Goal: Information Seeking & Learning: Learn about a topic

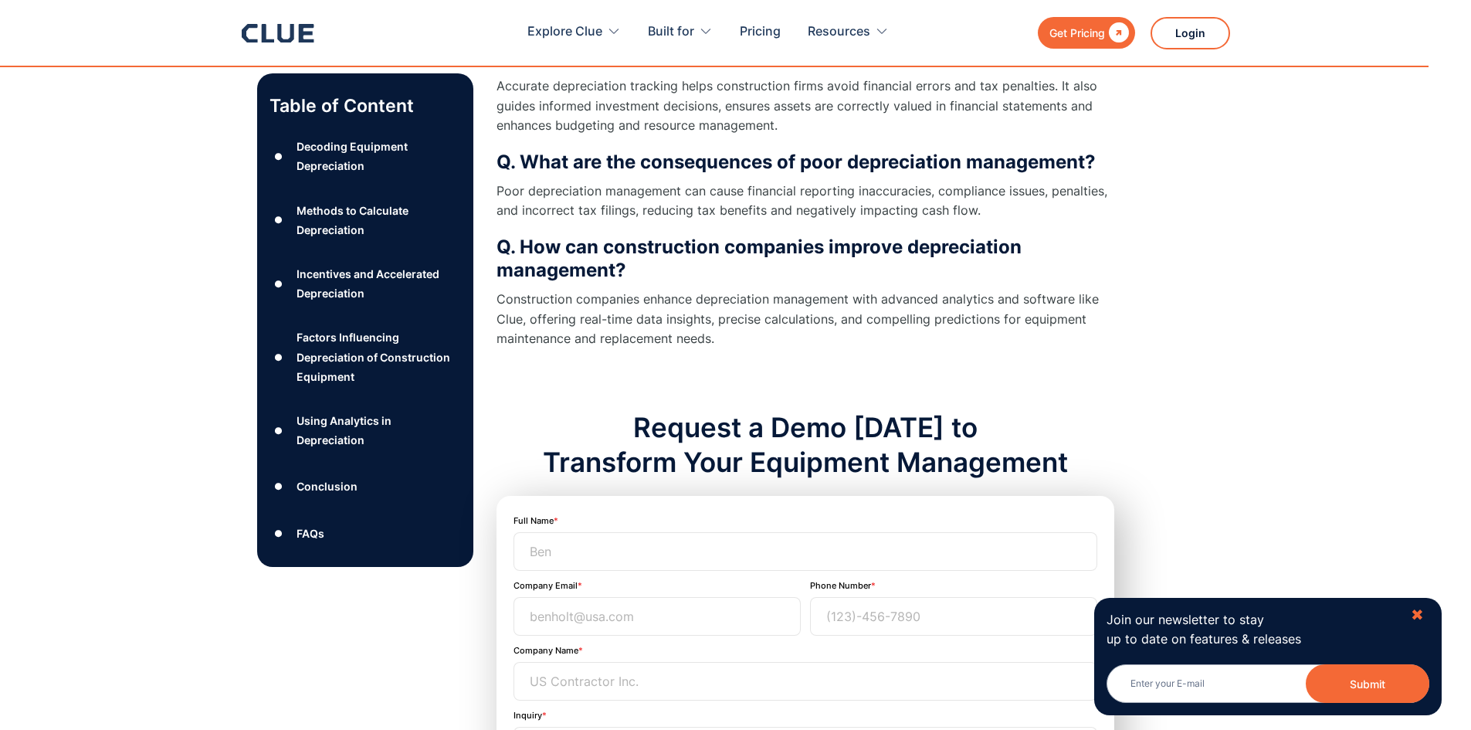
scroll to position [11053, 0]
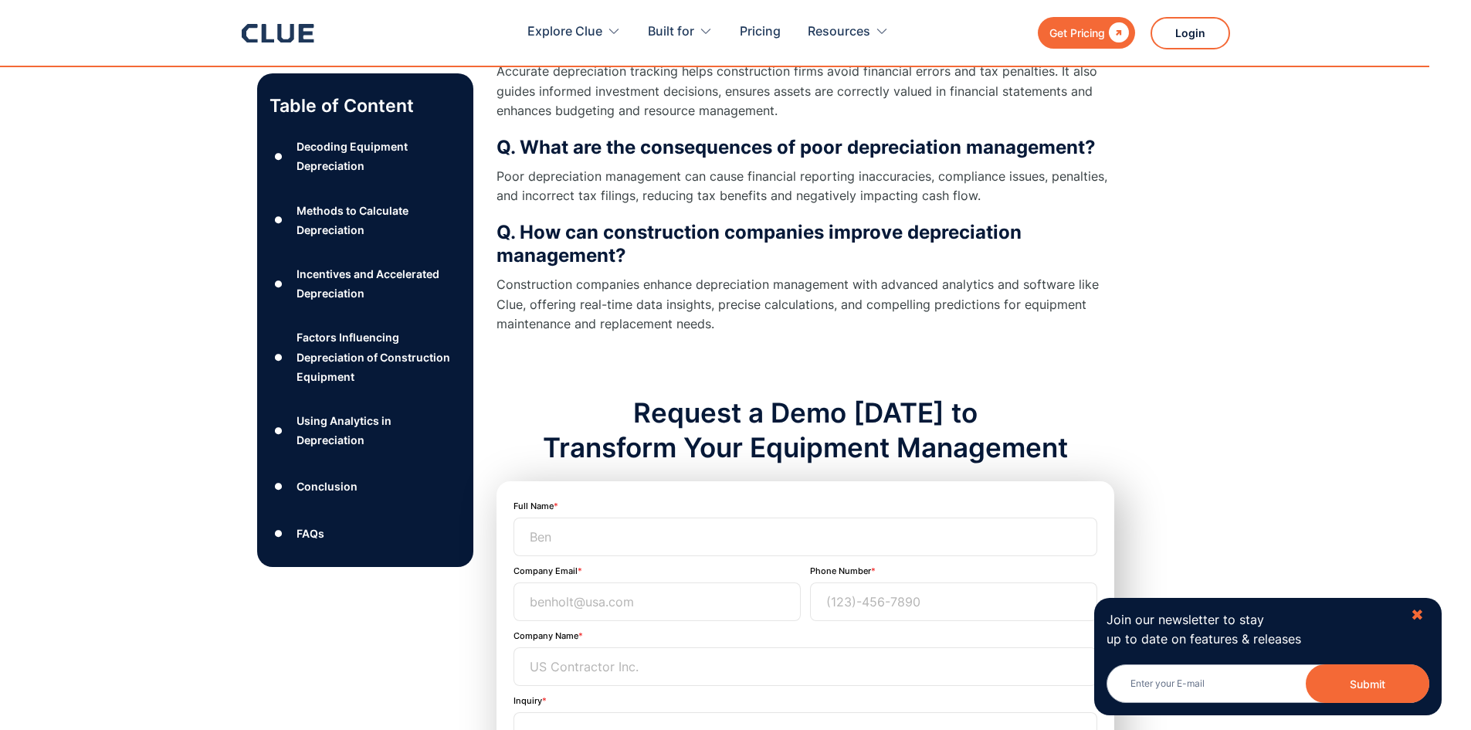
click at [1415, 612] on div "✖" at bounding box center [1417, 614] width 13 height 19
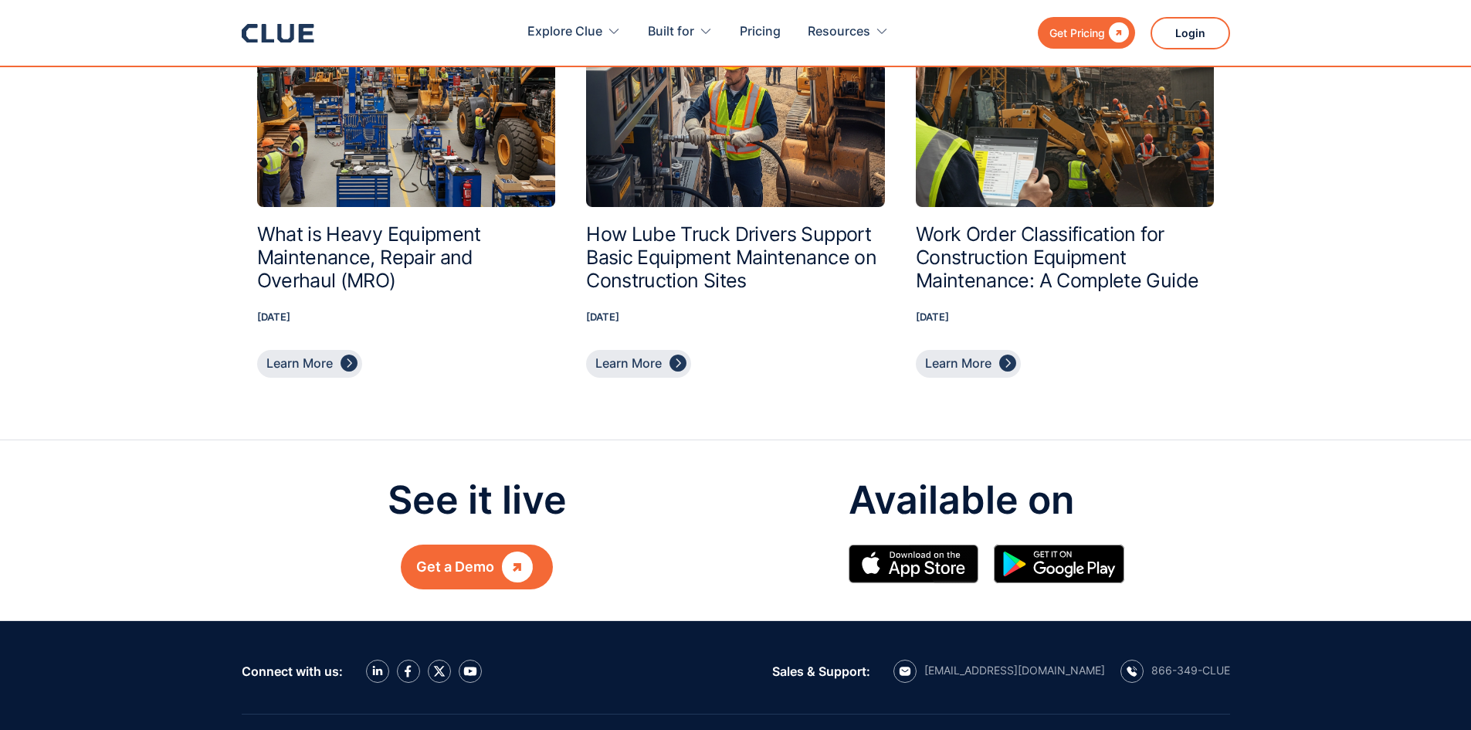
scroll to position [12217, 0]
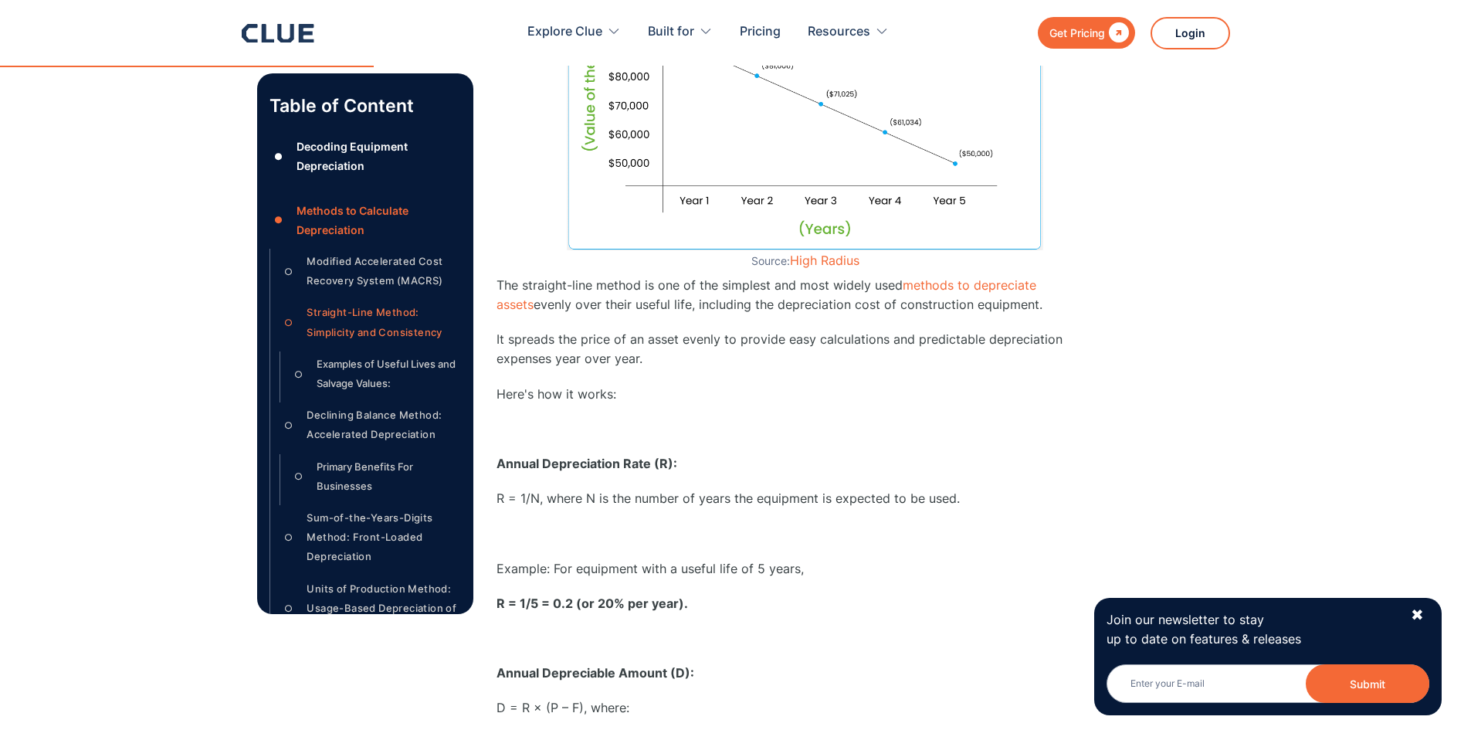
scroll to position [2703, 0]
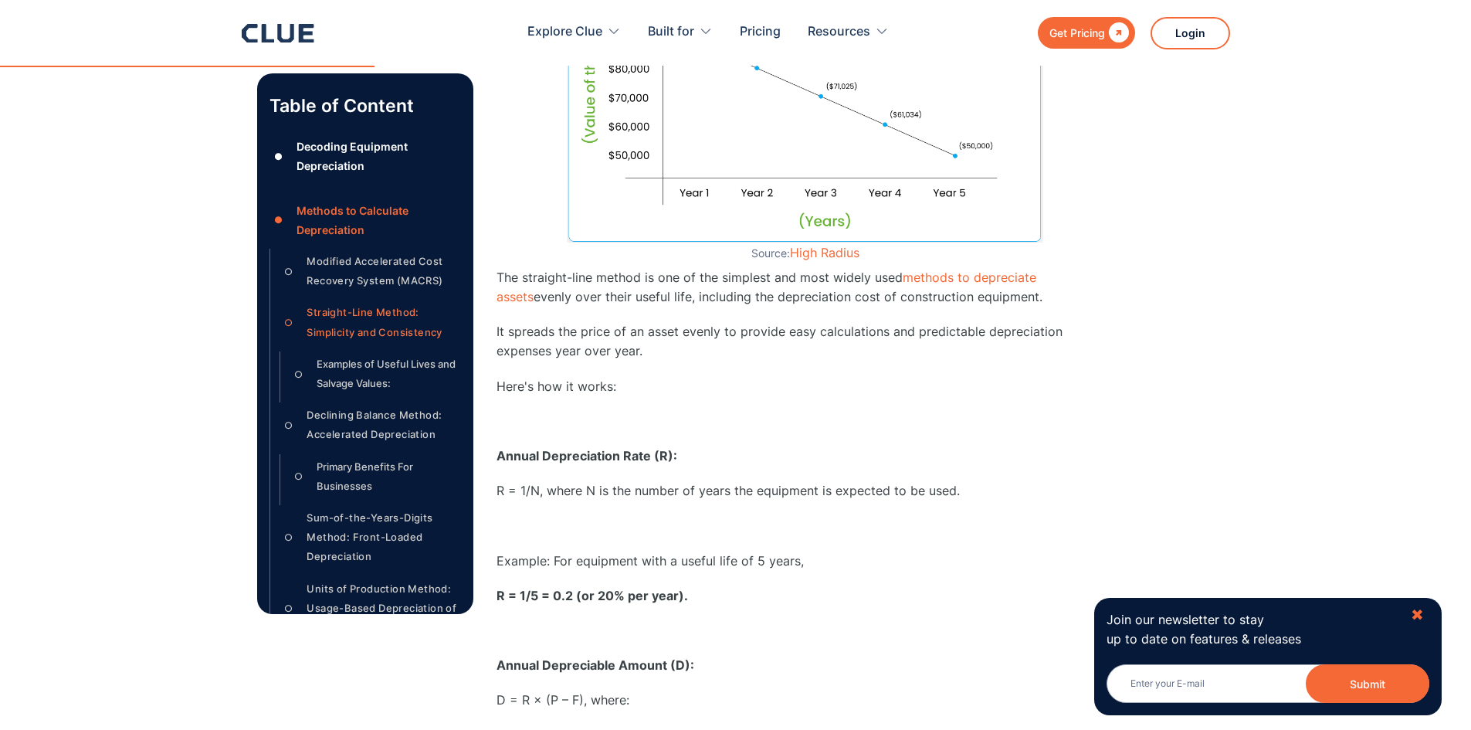
click at [1419, 615] on div "✖" at bounding box center [1417, 614] width 13 height 19
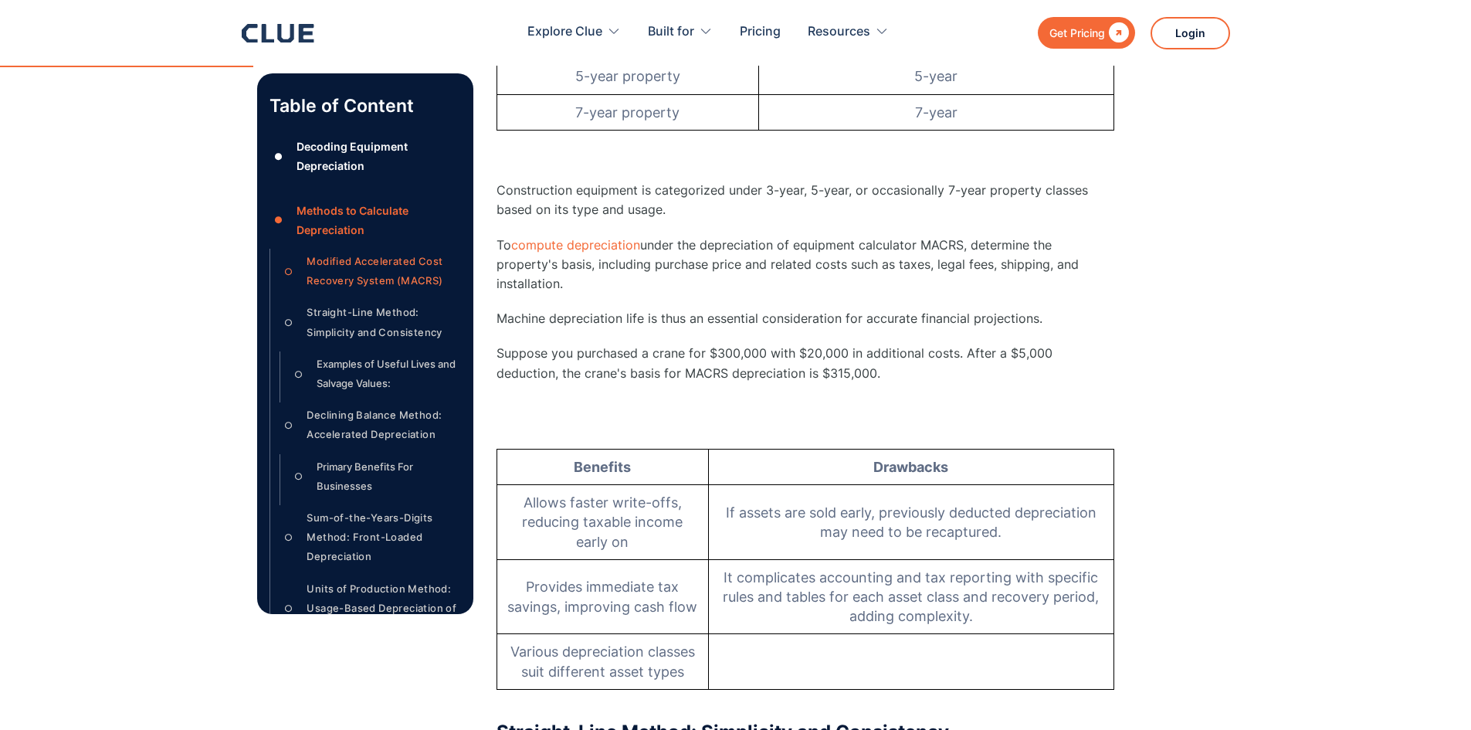
scroll to position [1622, 0]
